Goal: Entertainment & Leisure: Browse casually

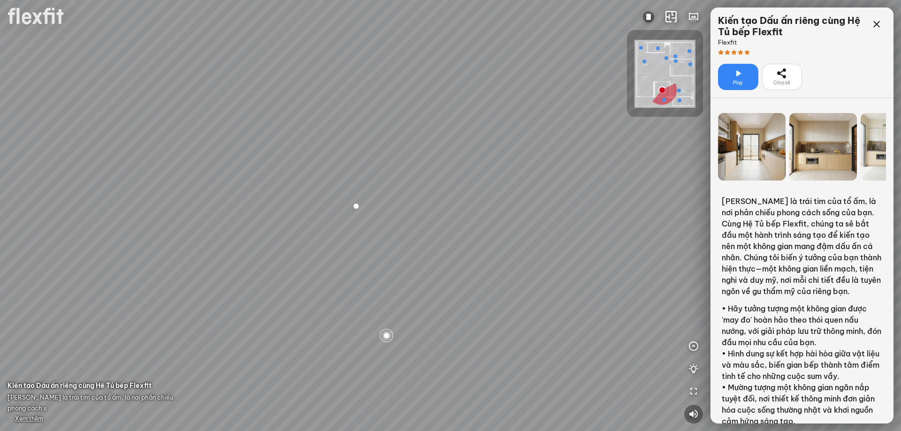
scroll to position [187, 0]
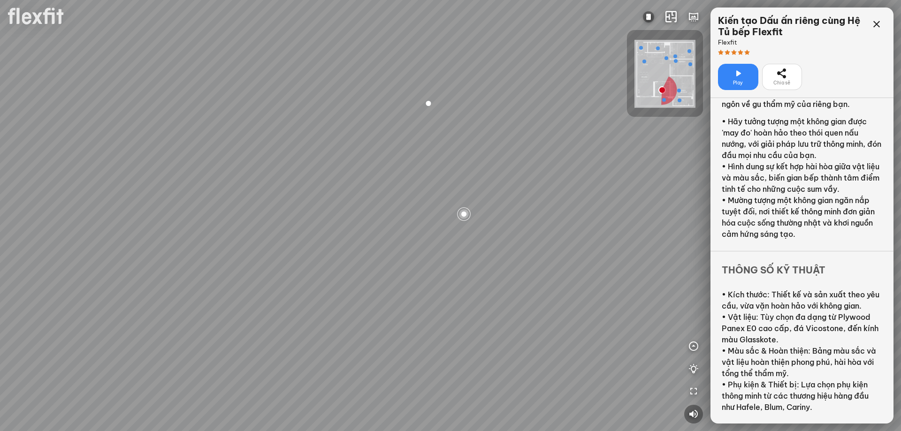
drag, startPoint x: 499, startPoint y: 265, endPoint x: 767, endPoint y: 123, distance: 303.1
click at [562, 183] on div at bounding box center [450, 215] width 901 height 431
click at [880, 23] on icon at bounding box center [876, 24] width 11 height 11
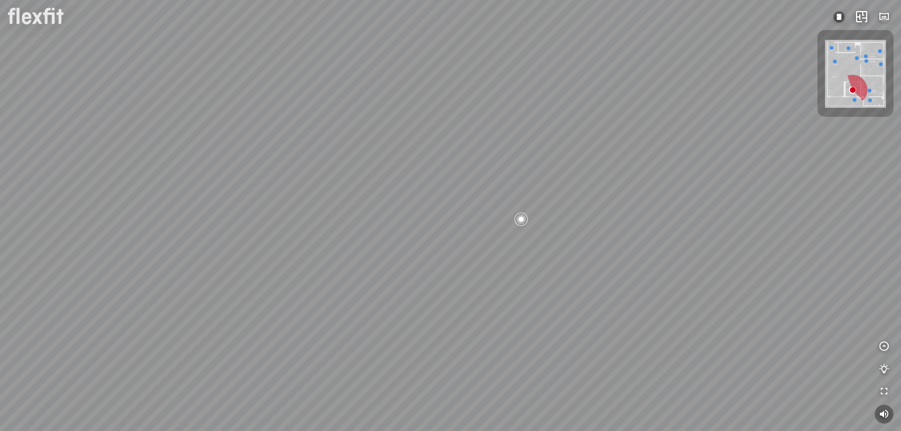
drag, startPoint x: 595, startPoint y: 152, endPoint x: 595, endPoint y: 245, distance: 92.5
click at [595, 245] on div at bounding box center [450, 215] width 901 height 431
drag, startPoint x: 592, startPoint y: 180, endPoint x: 572, endPoint y: 168, distance: 23.2
click at [572, 168] on div at bounding box center [450, 215] width 901 height 431
drag, startPoint x: 483, startPoint y: 151, endPoint x: 500, endPoint y: 265, distance: 114.8
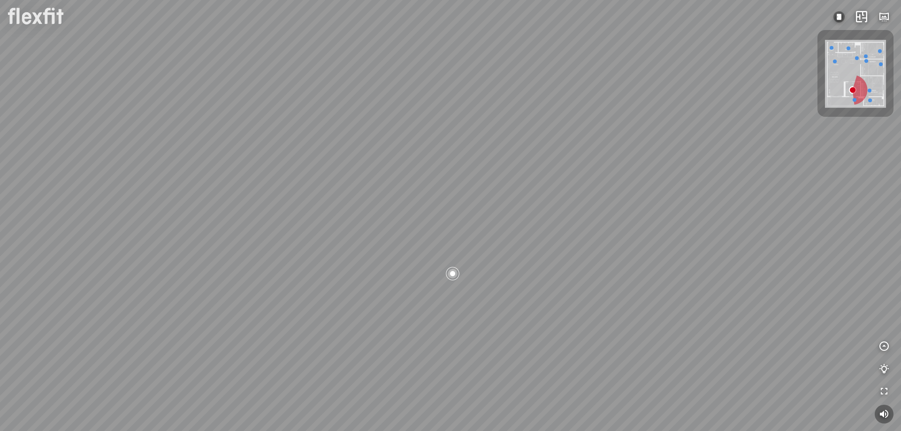
click at [500, 265] on div at bounding box center [450, 215] width 901 height 431
click at [385, 154] on div at bounding box center [450, 215] width 901 height 431
drag, startPoint x: 482, startPoint y: 277, endPoint x: 485, endPoint y: 172, distance: 105.2
click at [485, 172] on div at bounding box center [450, 215] width 901 height 431
drag, startPoint x: 363, startPoint y: 294, endPoint x: 391, endPoint y: 362, distance: 73.9
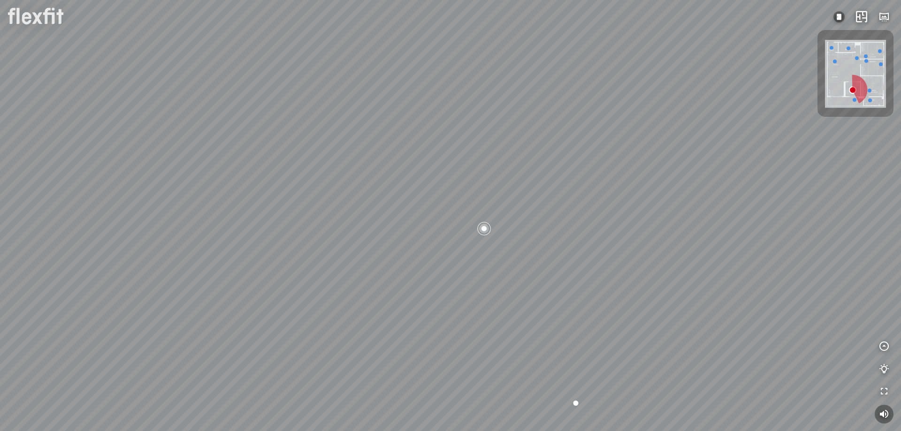
click at [391, 362] on div at bounding box center [450, 215] width 901 height 431
drag, startPoint x: 366, startPoint y: 205, endPoint x: 399, endPoint y: 139, distance: 73.9
click at [399, 139] on div at bounding box center [450, 215] width 901 height 431
